Goal: Information Seeking & Learning: Learn about a topic

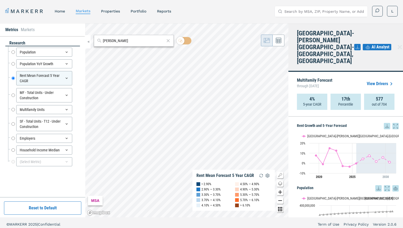
click at [176, 35] on body "MARKERR home markets properties Portfolio reports Search by MSA, ZIP, Property …" at bounding box center [201, 115] width 403 height 231
click at [251, 226] on div "© MARKERR 2025 | Confidential Term of Use Privacy Policy Version 2.0.6" at bounding box center [201, 224] width 390 height 5
click at [202, 176] on div "MSA Rent Mean Forecast 5 Year CAGR < 2.90% 2.90% — 3.30% 3.30% — 3.70% 3.70% — …" at bounding box center [186, 120] width 203 height 194
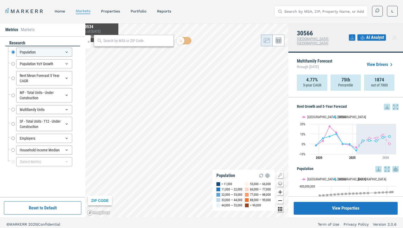
click at [127, 42] on input "text" at bounding box center [136, 41] width 67 height 6
paste input "NEW PORT [PERSON_NAME]"
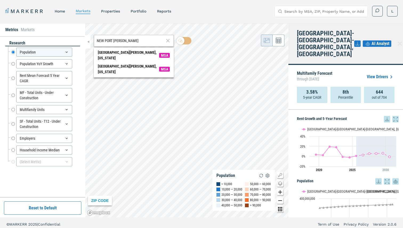
click at [143, 41] on input "NEW PORT [PERSON_NAME]" at bounding box center [130, 41] width 67 height 6
paste input "3 4 6 5 3"
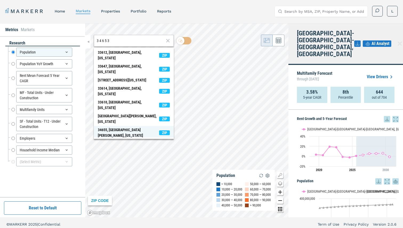
type input "3 4 6 5 3"
click at [135, 127] on div "34655, [GEOGRAPHIC_DATA][PERSON_NAME], [US_STATE]" at bounding box center [128, 132] width 61 height 11
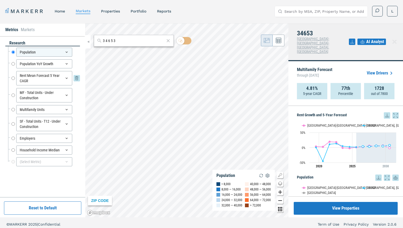
click at [14, 79] on input "Rent Mean Forecast 5 Year CAGR" at bounding box center [12, 78] width 3 height 14
radio input "false"
radio input "true"
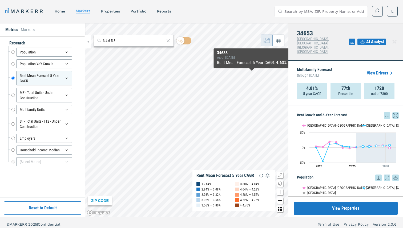
click at [375, 70] on link "View Drivers" at bounding box center [381, 73] width 28 height 6
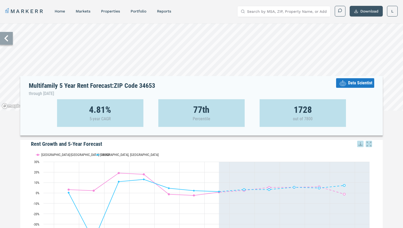
click at [361, 14] on button "Download" at bounding box center [365, 11] width 33 height 11
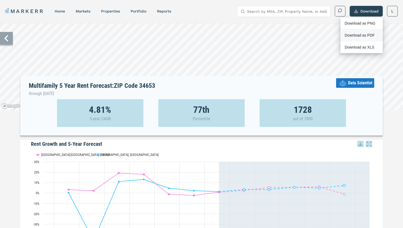
click at [354, 35] on div "Download as PDF" at bounding box center [359, 35] width 31 height 5
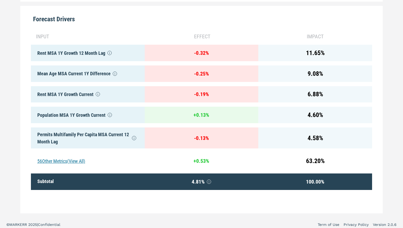
scroll to position [263, 0]
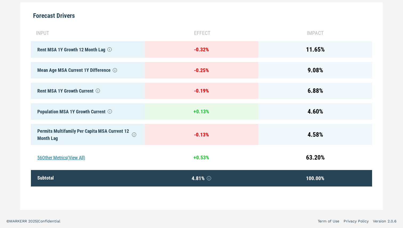
click at [79, 157] on div "56 Other Metrics (View All)" at bounding box center [88, 157] width 114 height 17
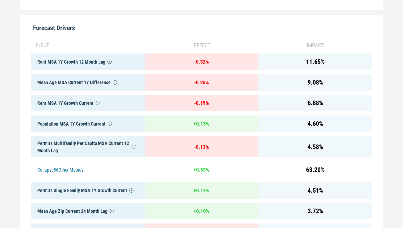
scroll to position [0, 0]
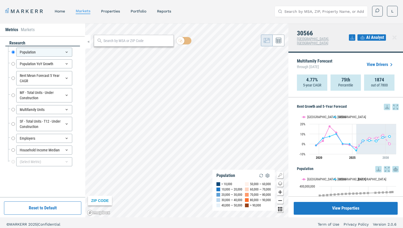
click at [143, 44] on div at bounding box center [134, 41] width 80 height 12
click at [145, 41] on input "text" at bounding box center [136, 41] width 67 height 6
paste input "[STREET_ADDRESS][PERSON_NAME],"
type input "[STREET_ADDRESS][PERSON_NAME],"
drag, startPoint x: 159, startPoint y: 40, endPoint x: 72, endPoint y: 38, distance: 87.4
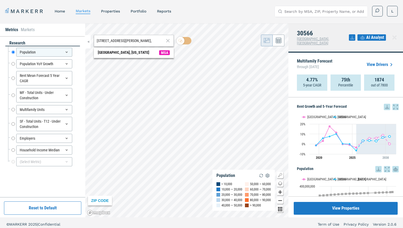
click at [72, 38] on div "Metrics Markets research Population Population Population YoY Growth Population…" at bounding box center [201, 120] width 403 height 194
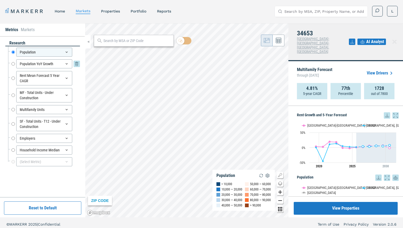
click at [14, 64] on input "Population YoY Growth" at bounding box center [12, 63] width 3 height 9
radio input "false"
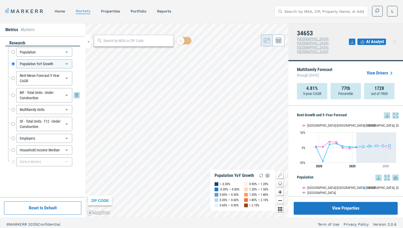
click at [13, 95] on input "MF - Total Units - Under Construction" at bounding box center [12, 95] width 3 height 14
radio input "false"
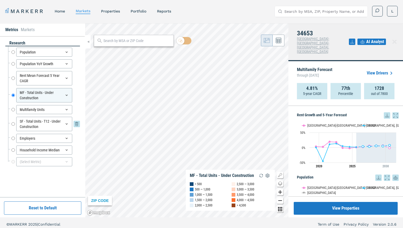
click at [13, 124] on input "SF - Total Units - T12 - Under Construction" at bounding box center [12, 124] width 3 height 14
radio input "false"
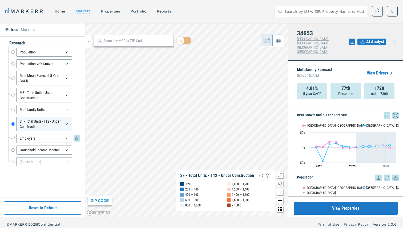
click at [12, 139] on input "Employers" at bounding box center [12, 138] width 3 height 9
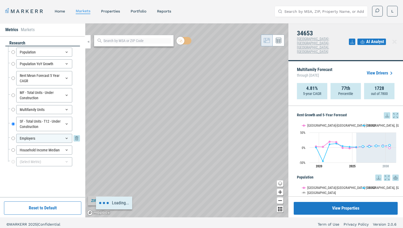
radio input "false"
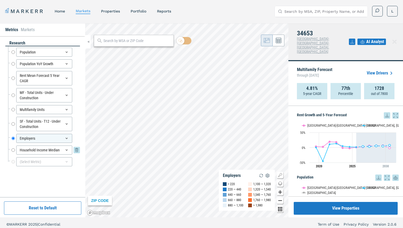
click at [13, 149] on input "Household Income Median" at bounding box center [12, 150] width 3 height 9
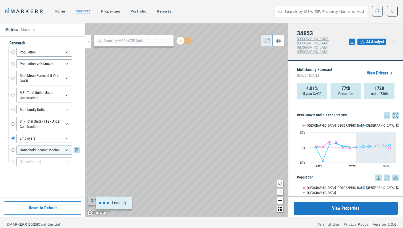
radio input "false"
radio input "true"
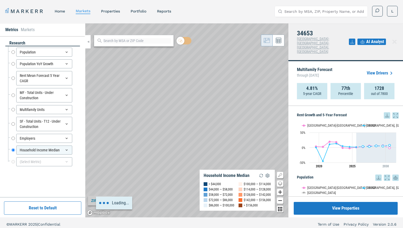
click at [158, 121] on div "Loading..." at bounding box center [186, 120] width 203 height 194
click at [67, 161] on icon at bounding box center [66, 162] width 4 height 4
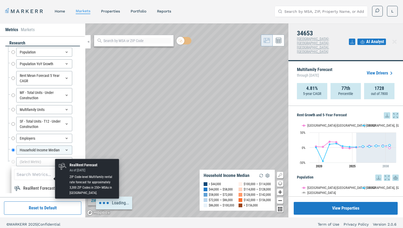
scroll to position [10, 0]
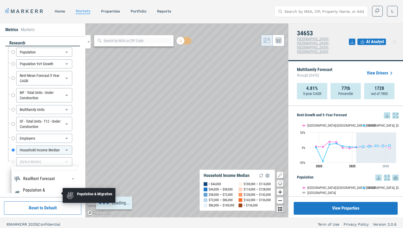
click at [47, 190] on div "Population & Migration" at bounding box center [42, 193] width 38 height 13
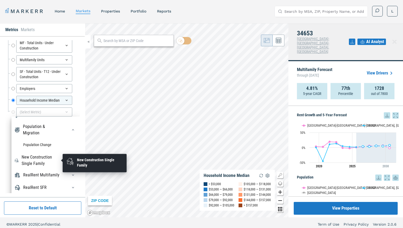
scroll to position [93, 0]
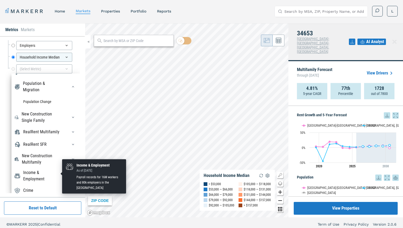
click at [41, 174] on div "Income & Employment" at bounding box center [42, 176] width 38 height 13
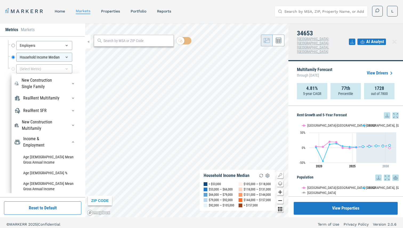
scroll to position [66, 0]
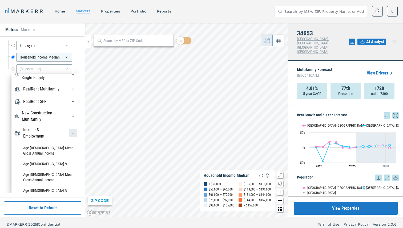
click at [73, 132] on icon "button" at bounding box center [73, 133] width 4 height 4
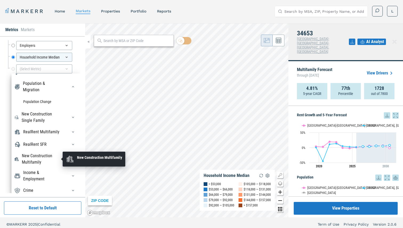
scroll to position [3, 0]
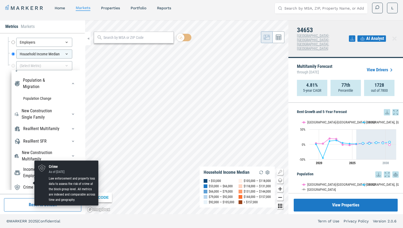
click at [31, 184] on div "Crime" at bounding box center [28, 187] width 10 height 6
click at [26, 184] on div "Crime" at bounding box center [28, 187] width 10 height 6
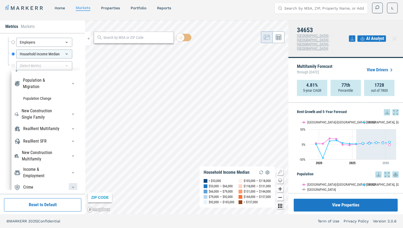
click at [73, 185] on icon "button" at bounding box center [73, 187] width 4 height 4
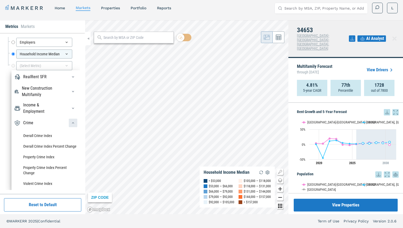
scroll to position [96, 0]
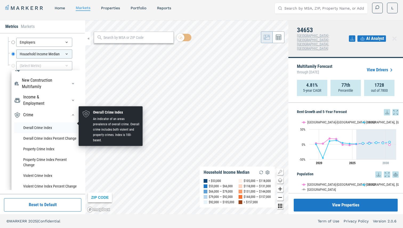
click at [38, 125] on li "Overall Crime Index" at bounding box center [45, 128] width 63 height 11
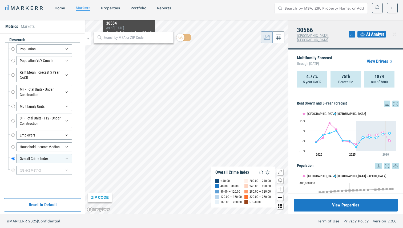
click at [138, 38] on input "text" at bounding box center [136, 38] width 67 height 6
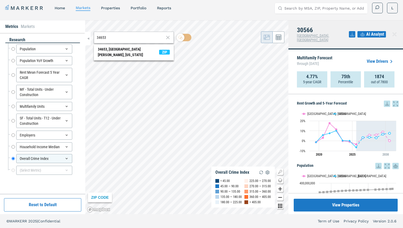
type input "34653"
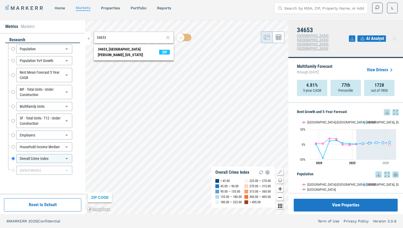
click at [137, 36] on div "34653 34653, [GEOGRAPHIC_DATA][PERSON_NAME], [US_STATE] ZIP ZIP CODE Overall Cr…" at bounding box center [186, 117] width 203 height 194
click at [52, 160] on div "Overall Crime Index" at bounding box center [44, 158] width 56 height 9
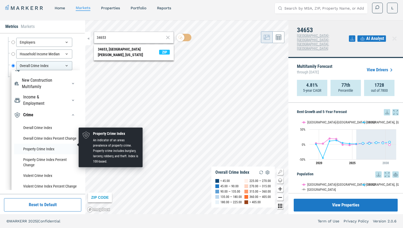
click at [41, 144] on li "Property Crime Index" at bounding box center [45, 149] width 63 height 11
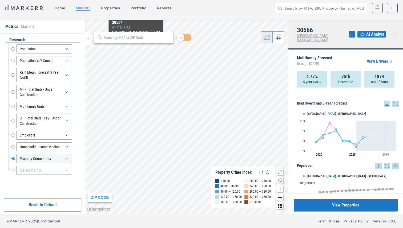
click at [138, 43] on div at bounding box center [134, 38] width 80 height 12
click at [139, 38] on input "text" at bounding box center [136, 38] width 67 height 6
paste input "[STREET_ADDRESS][PERSON_NAME],"
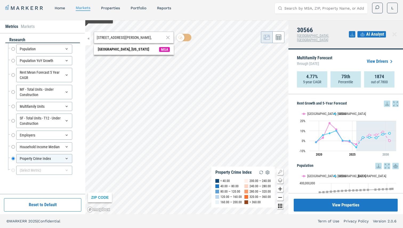
drag, startPoint x: 147, startPoint y: 37, endPoint x: 78, endPoint y: 31, distance: 68.5
click at [78, 31] on div "Metrics Markets research Population Population Population YoY Growth Population…" at bounding box center [201, 117] width 403 height 194
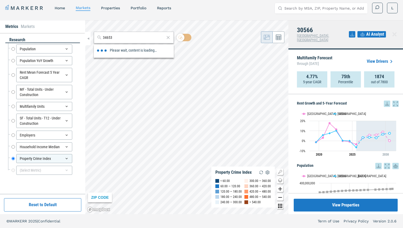
type input "34653"
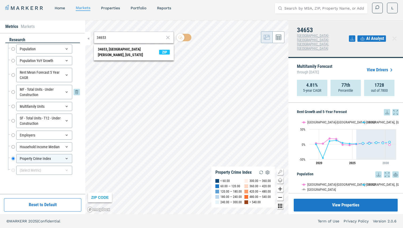
click at [66, 91] on icon at bounding box center [66, 92] width 4 height 4
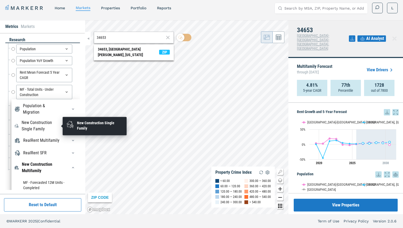
scroll to position [31, 0]
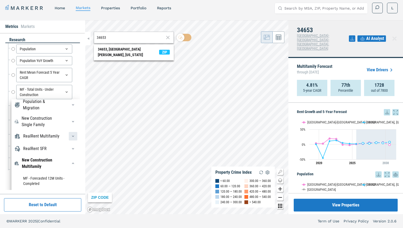
click at [70, 136] on div "button" at bounding box center [73, 136] width 9 height 9
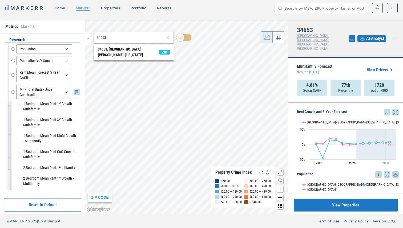
scroll to position [492, 0]
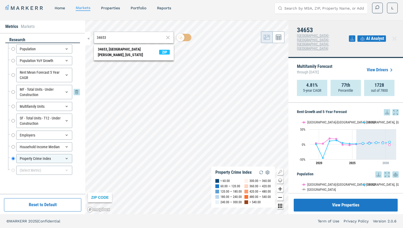
click at [64, 92] on icon at bounding box center [66, 92] width 4 height 4
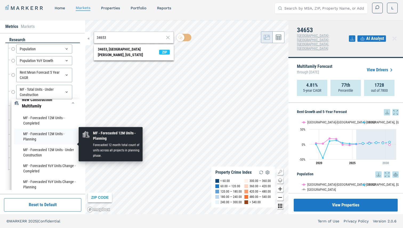
scroll to position [93, 0]
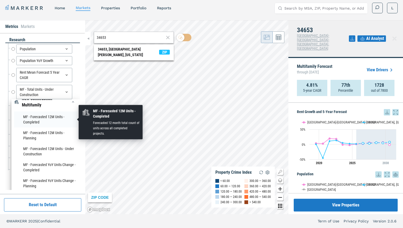
click at [35, 119] on li "MF - Forecasted 12M Units - Completed" at bounding box center [45, 120] width 63 height 16
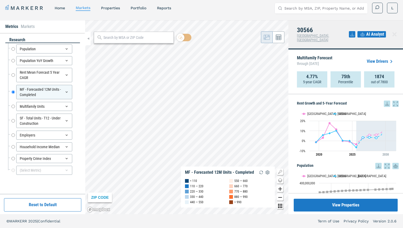
click at [133, 37] on input "text" at bounding box center [136, 38] width 67 height 6
type input "34653"
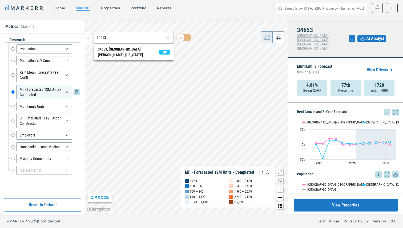
click at [65, 93] on icon at bounding box center [66, 92] width 4 height 4
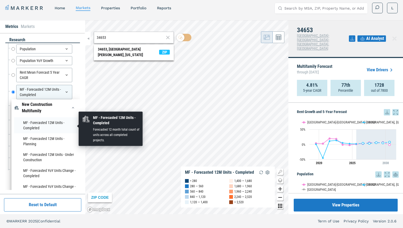
scroll to position [89, 0]
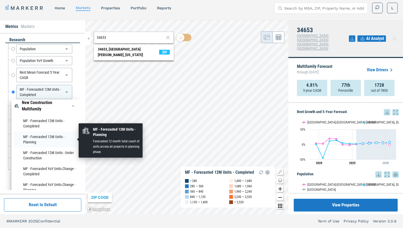
click at [43, 139] on li "MF - Forecasted 12M Units - Planning" at bounding box center [45, 140] width 63 height 16
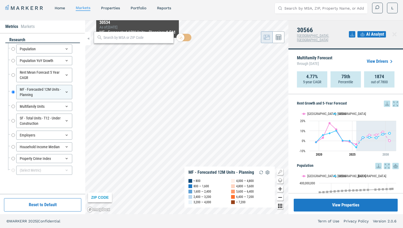
click at [138, 42] on div at bounding box center [134, 38] width 80 height 12
click at [138, 38] on input "text" at bounding box center [136, 38] width 67 height 6
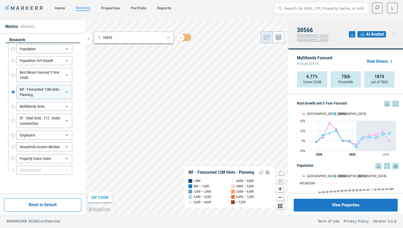
type input "34653"
